Goal: Transaction & Acquisition: Purchase product/service

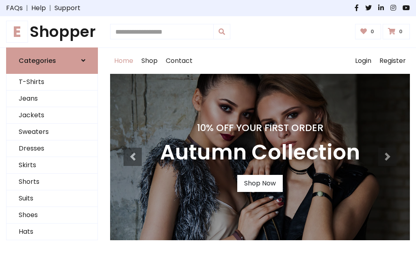
click at [208, 134] on h4 "10% Off Your First Order" at bounding box center [260, 127] width 200 height 11
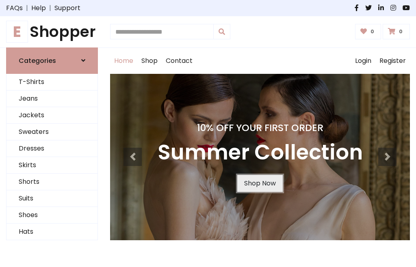
click at [260, 183] on link "Shop Now" at bounding box center [260, 183] width 46 height 17
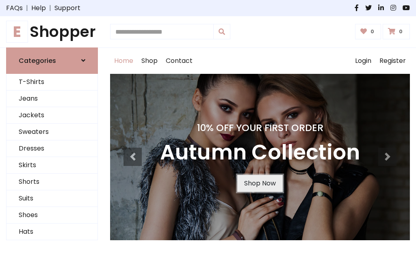
click at [260, 183] on link "Shop Now" at bounding box center [260, 183] width 46 height 17
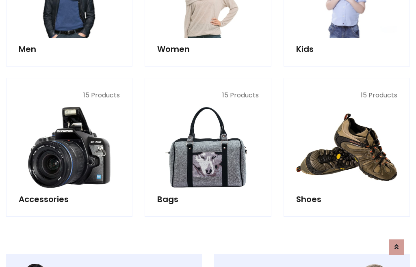
scroll to position [810, 0]
